Goal: Task Accomplishment & Management: Manage account settings

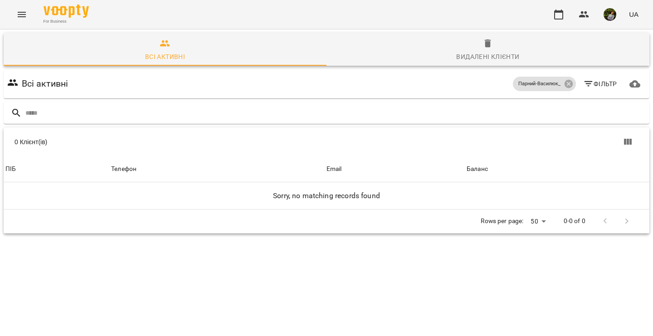
click at [17, 12] on icon "Menu" at bounding box center [21, 14] width 11 height 11
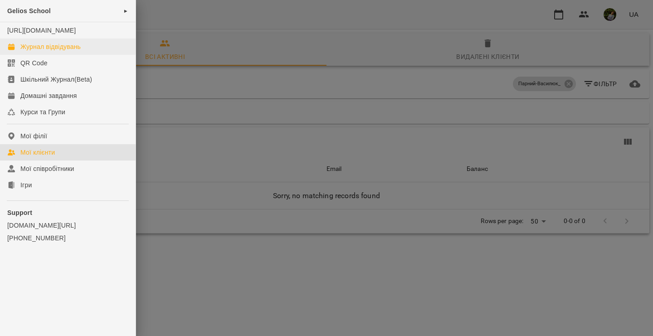
click at [53, 51] on div "Журнал відвідувань" at bounding box center [50, 46] width 60 height 9
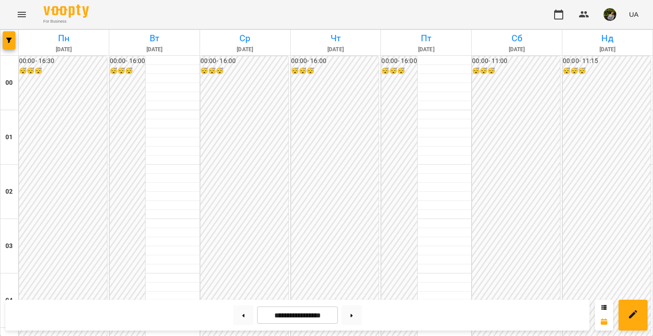
scroll to position [613, 0]
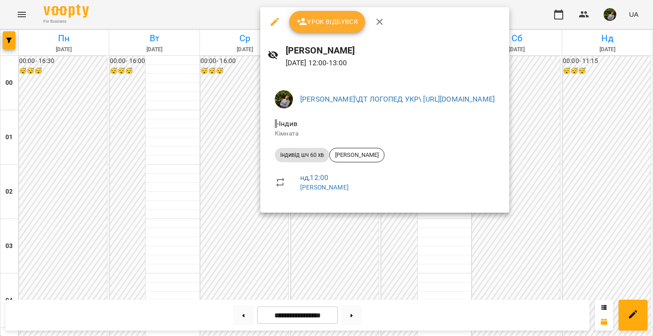
click at [458, 281] on div at bounding box center [326, 168] width 653 height 336
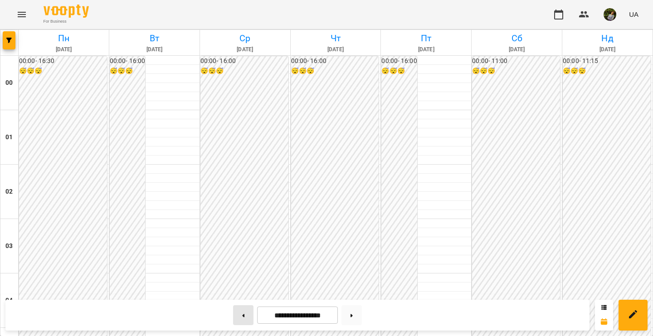
click at [242, 315] on button at bounding box center [243, 315] width 20 height 20
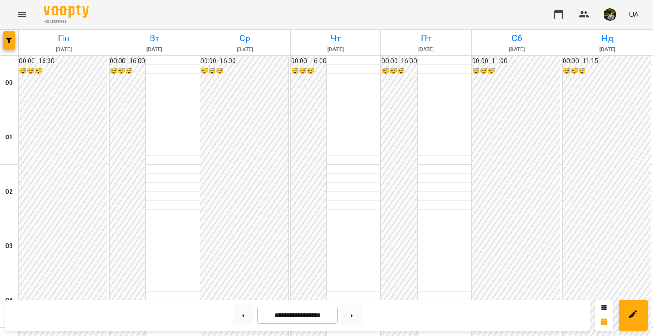
scroll to position [844, 0]
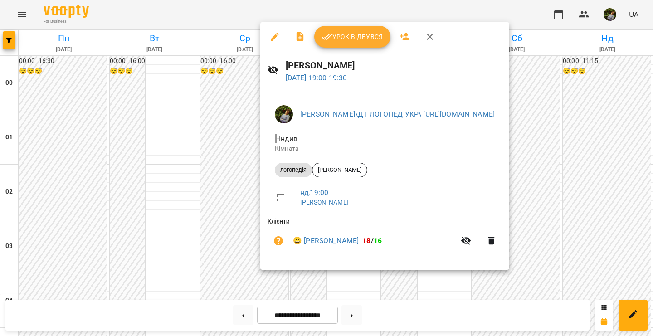
click at [361, 285] on div at bounding box center [326, 168] width 653 height 336
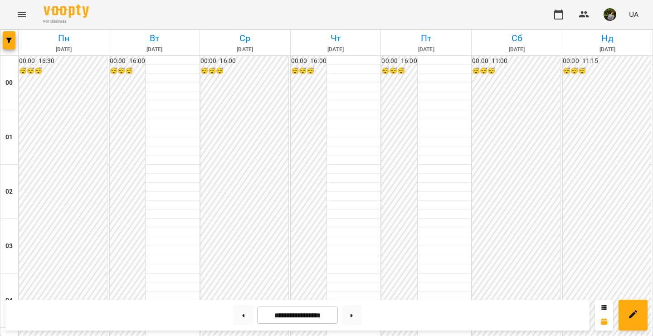
scroll to position [839, 0]
click at [358, 318] on button at bounding box center [352, 315] width 20 height 20
type input "**********"
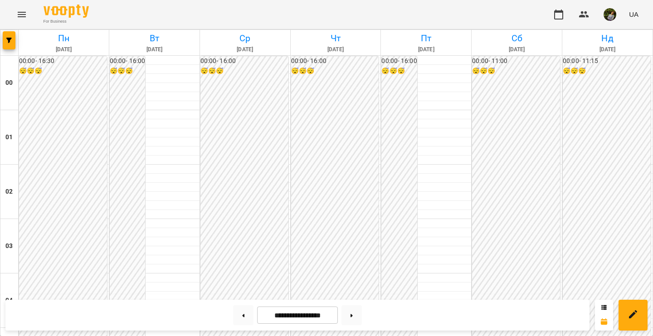
scroll to position [747, 0]
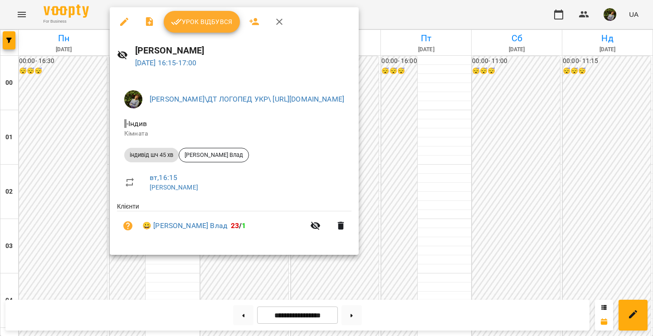
click at [166, 287] on div at bounding box center [326, 168] width 653 height 336
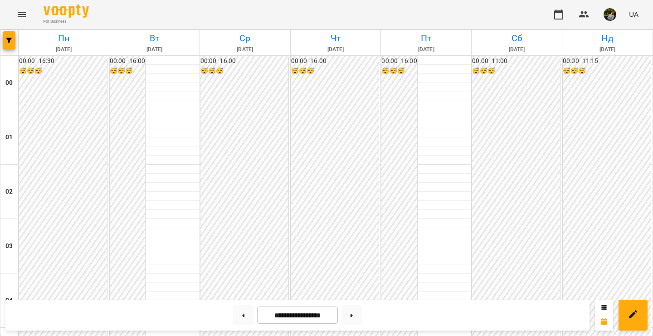
scroll to position [778, 0]
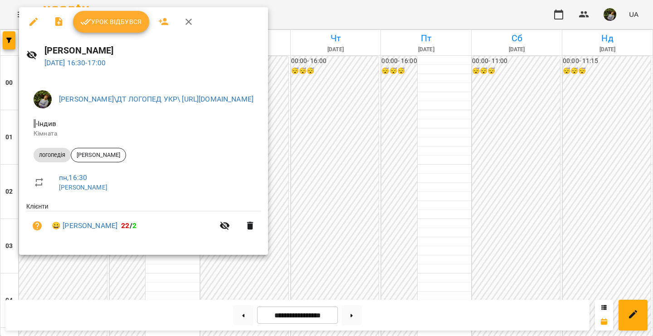
click at [146, 286] on div at bounding box center [326, 168] width 653 height 336
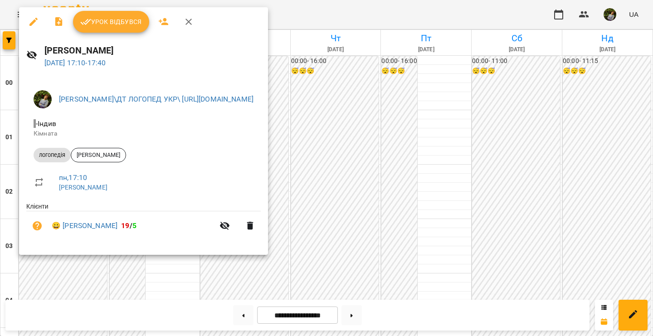
click at [157, 274] on div at bounding box center [326, 168] width 653 height 336
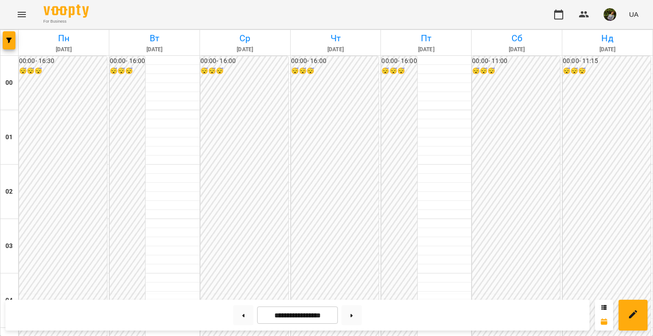
scroll to position [368, 0]
click at [19, 14] on icon "Menu" at bounding box center [21, 14] width 11 height 11
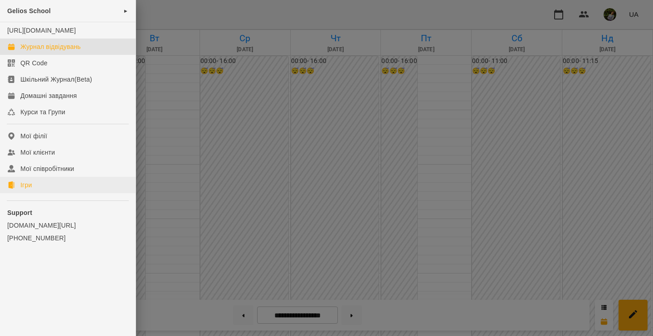
click at [34, 190] on link "Ігри" at bounding box center [68, 185] width 136 height 16
